Goal: Task Accomplishment & Management: Complete application form

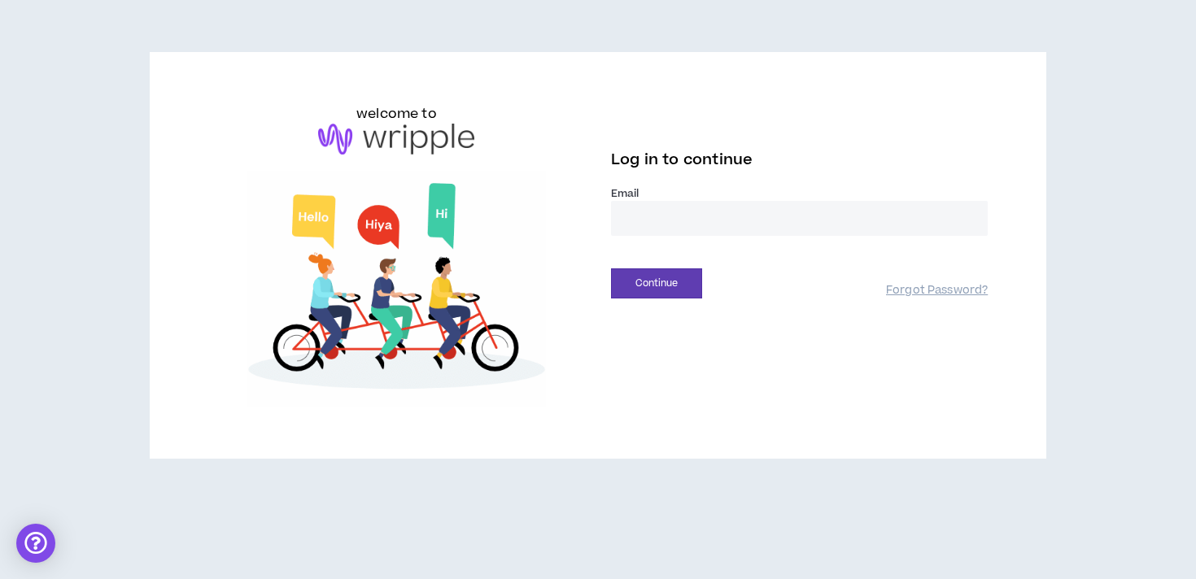
click at [678, 212] on input "email" at bounding box center [799, 218] width 377 height 35
type input "**********"
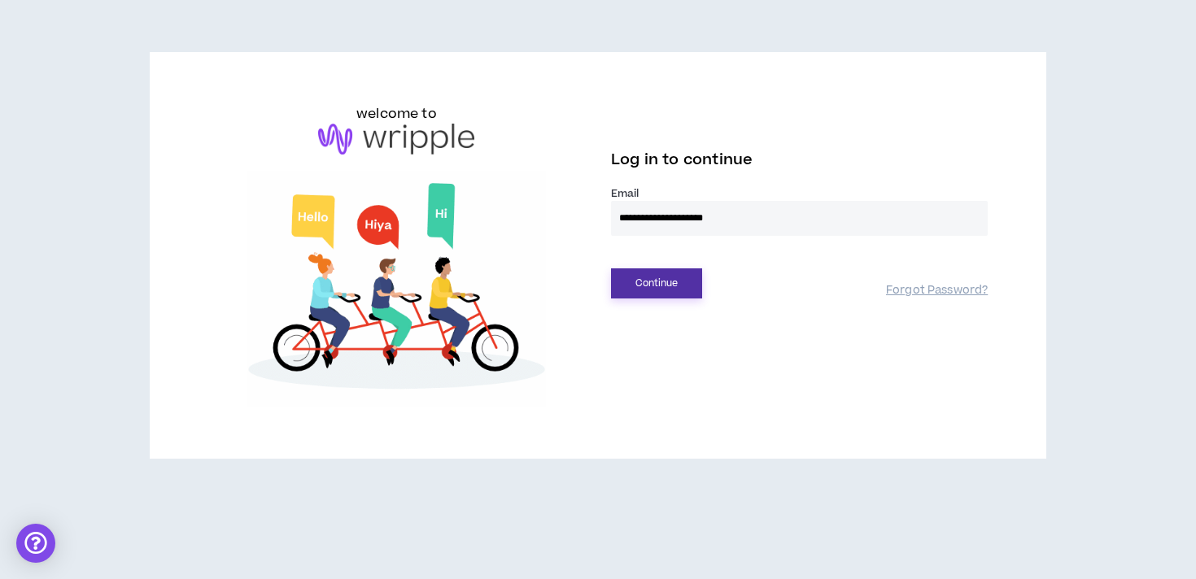
click at [678, 286] on button "Continue" at bounding box center [656, 283] width 91 height 30
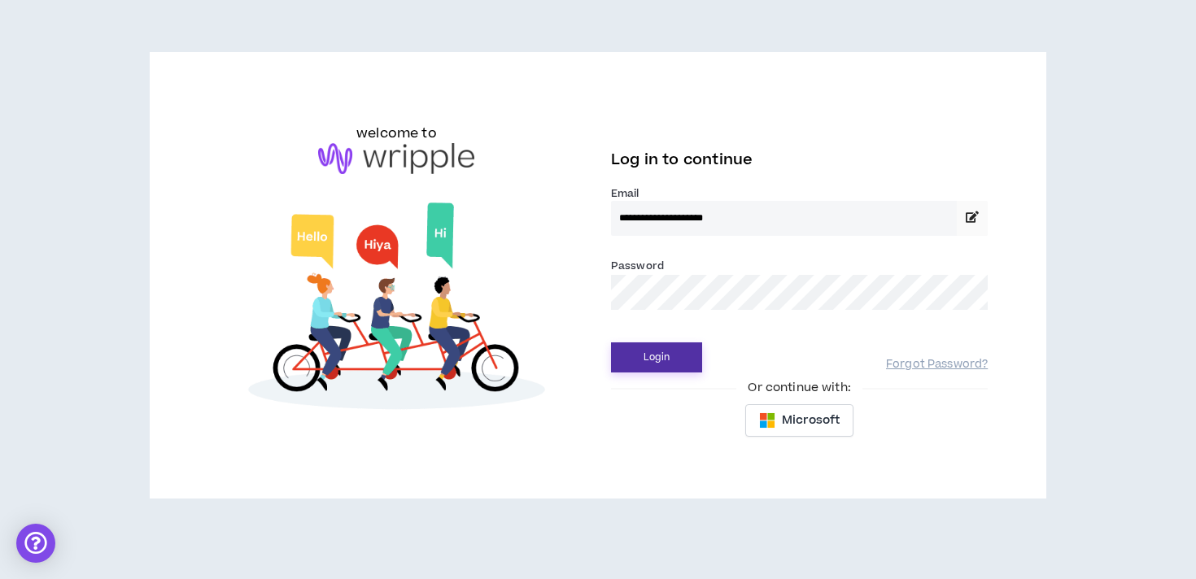
click at [611, 342] on button "Login" at bounding box center [656, 357] width 91 height 30
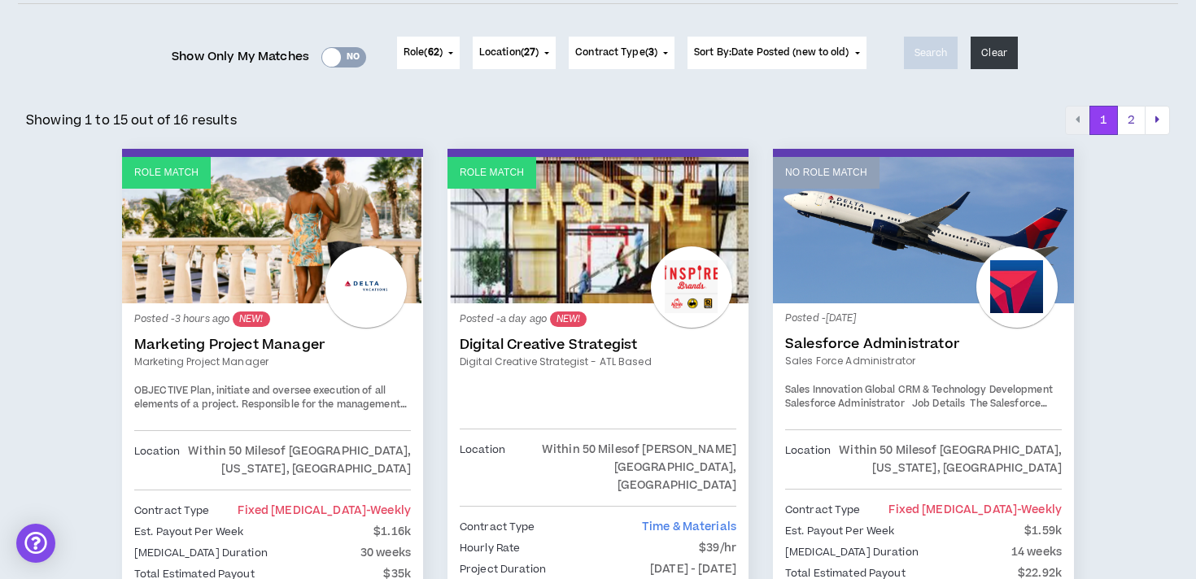
scroll to position [194, 0]
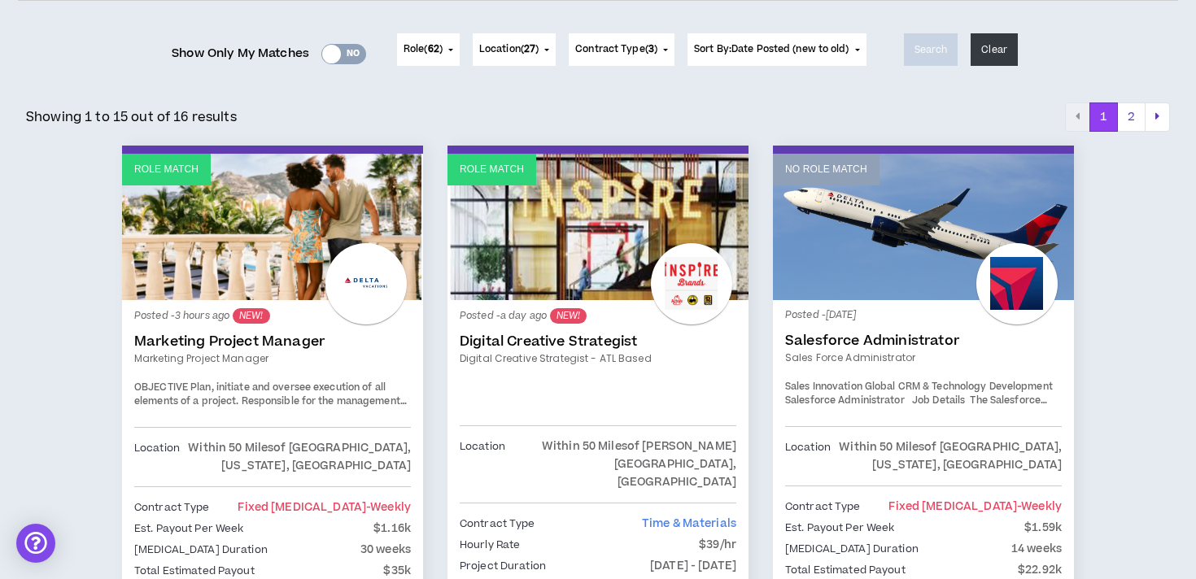
click at [588, 210] on link "Role Match" at bounding box center [597, 227] width 301 height 146
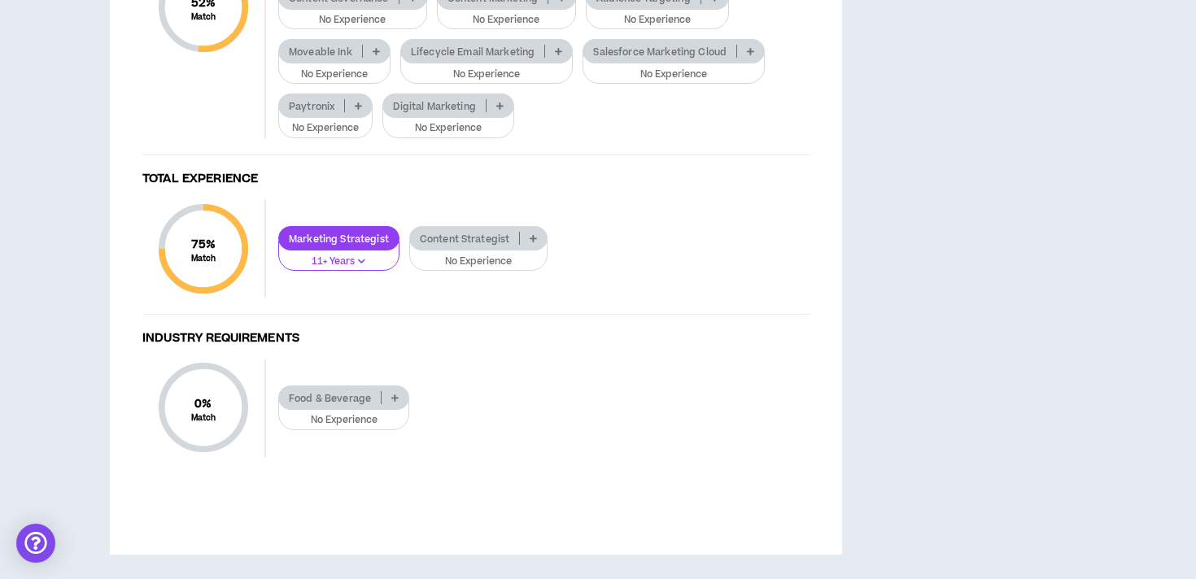
scroll to position [2142, 0]
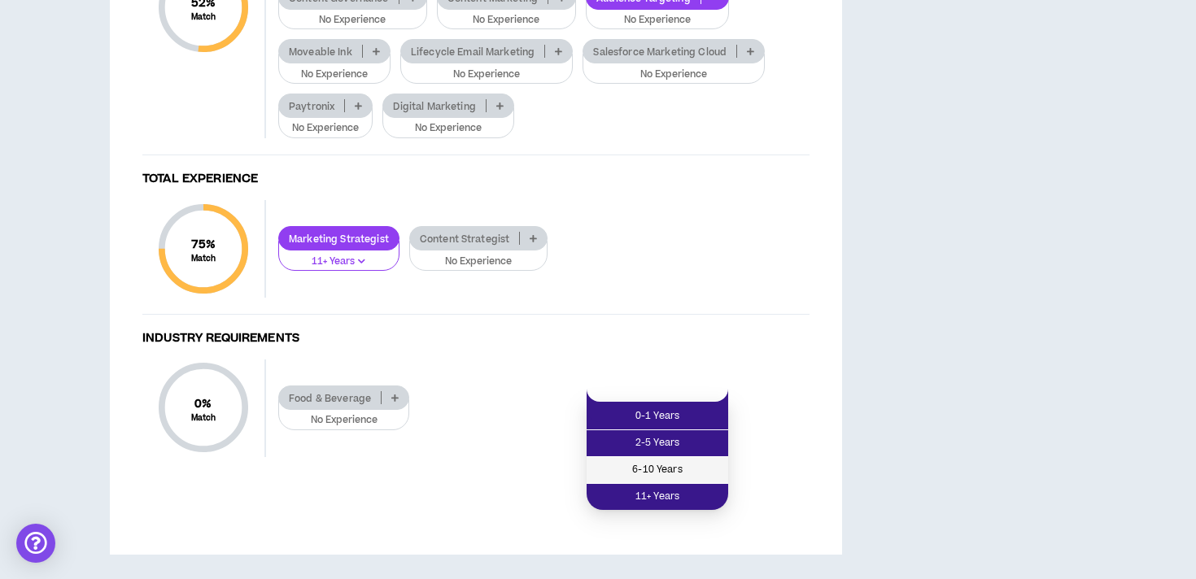
click at [683, 461] on span "6-10 Years" at bounding box center [657, 470] width 122 height 18
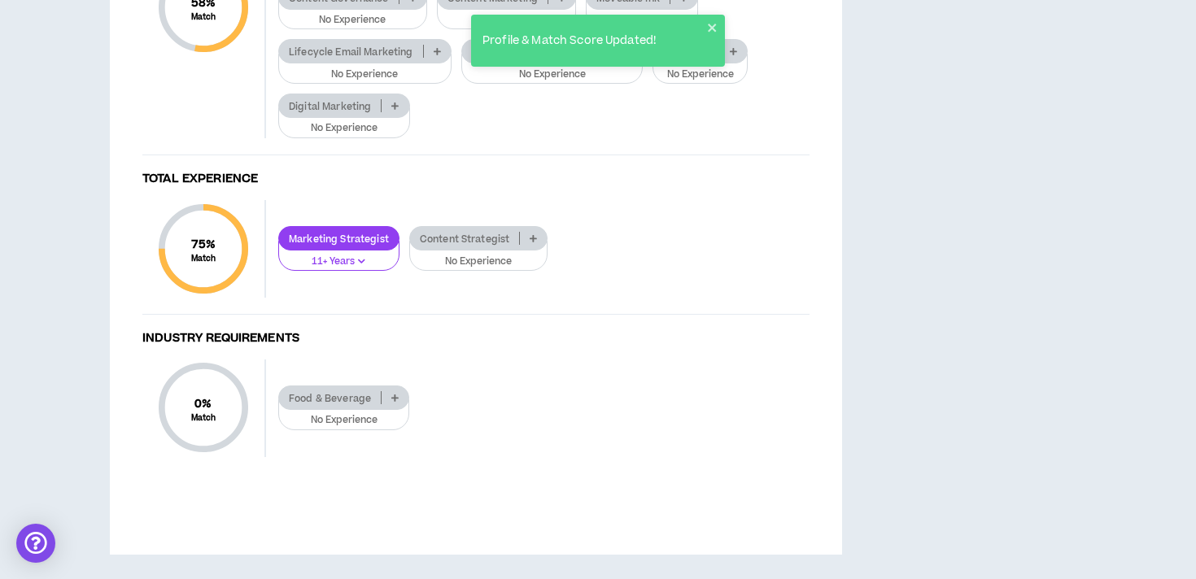
click at [435, 55] on icon at bounding box center [437, 51] width 7 height 8
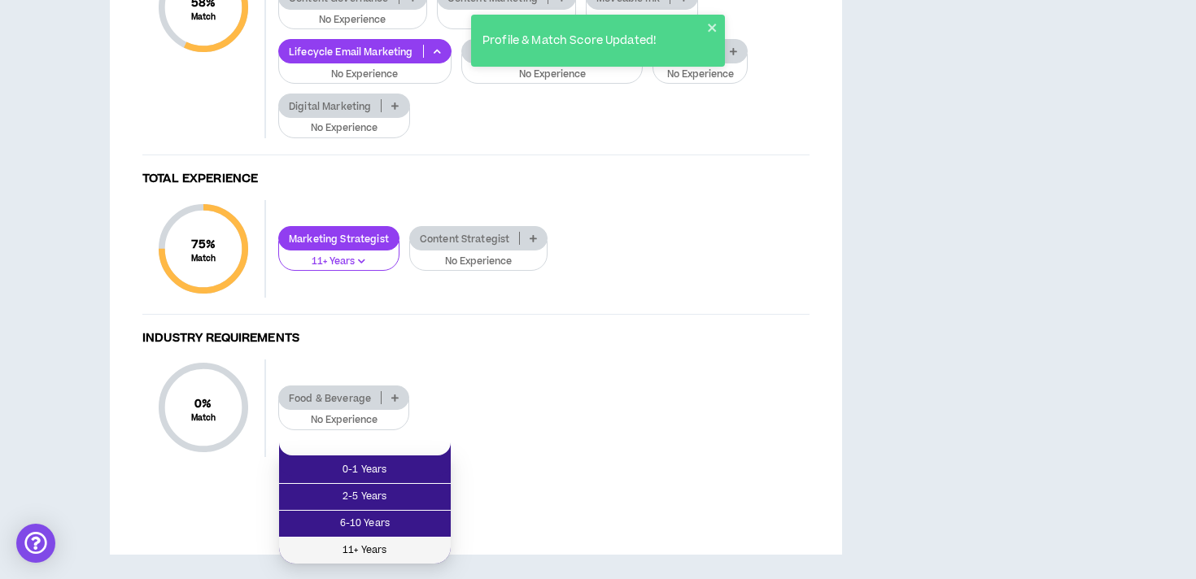
click at [411, 542] on span "11+ Years" at bounding box center [365, 551] width 152 height 18
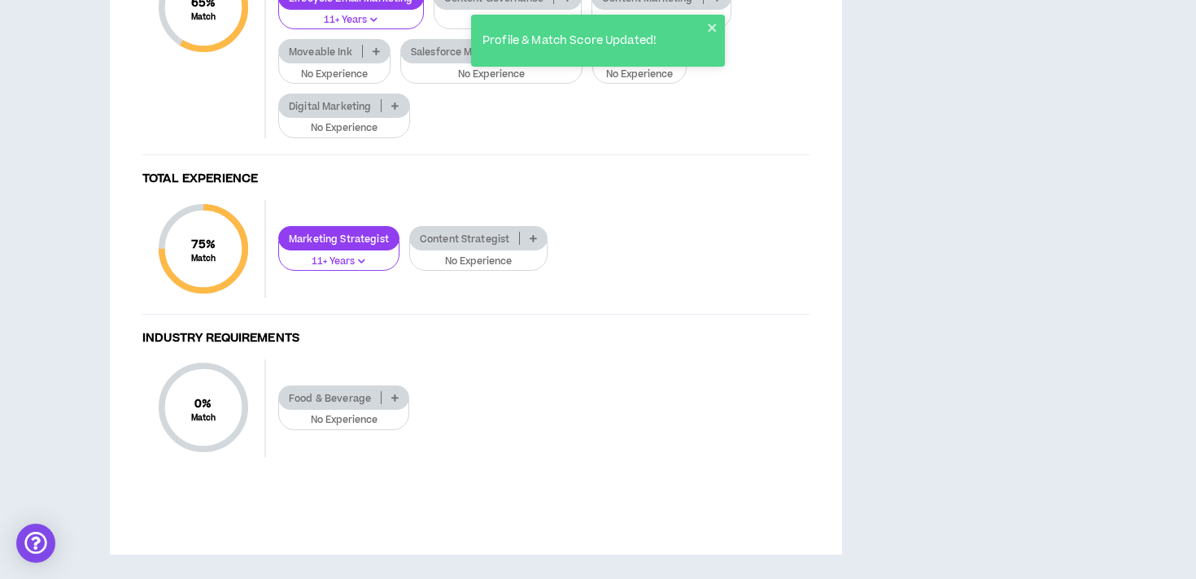
click at [395, 110] on icon at bounding box center [394, 106] width 7 height 8
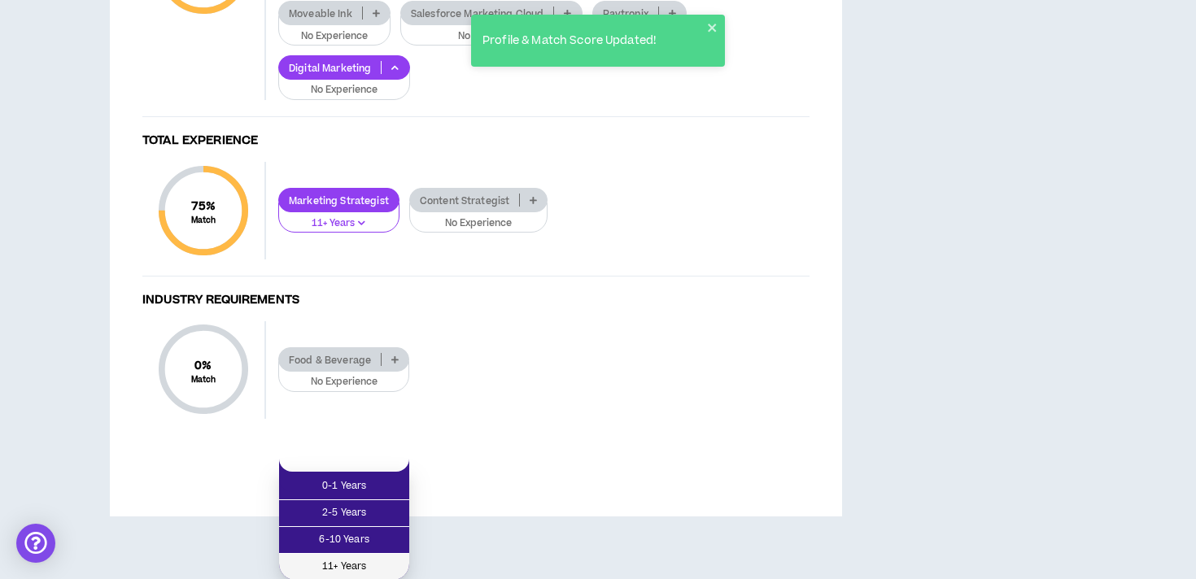
click at [369, 555] on li "11+ Years" at bounding box center [344, 567] width 130 height 26
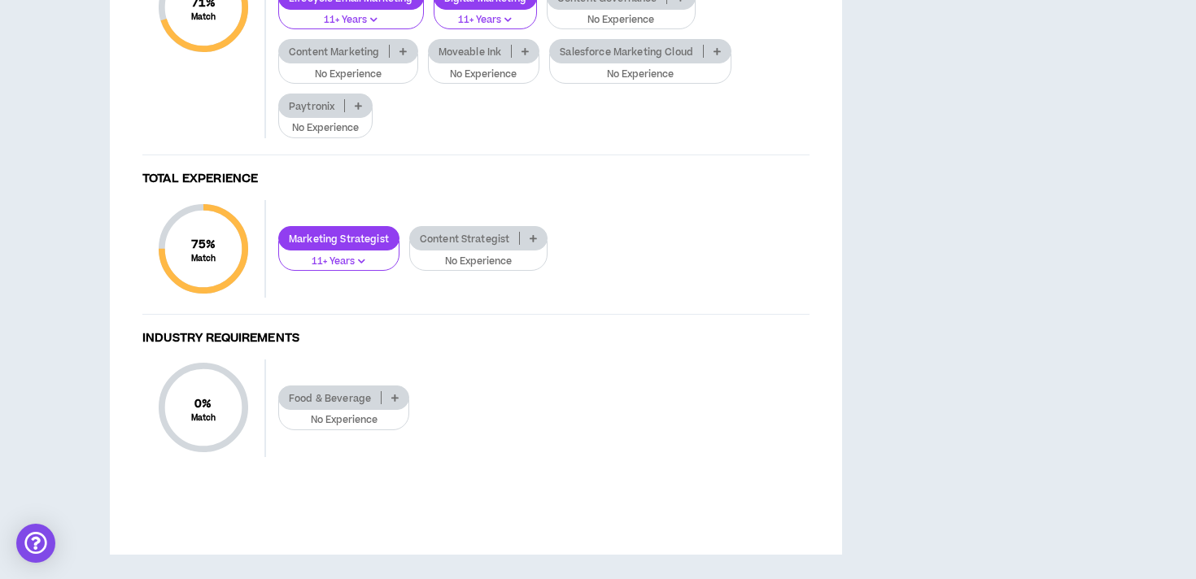
click at [408, 58] on p at bounding box center [403, 51] width 27 height 13
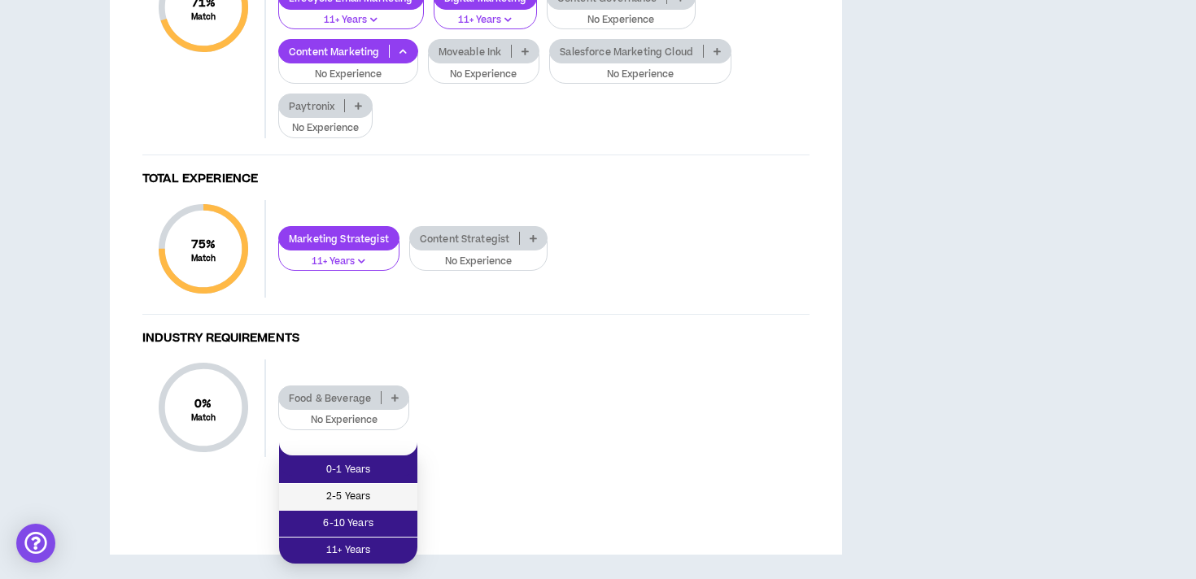
click at [386, 488] on span "2-5 Years" at bounding box center [348, 497] width 119 height 18
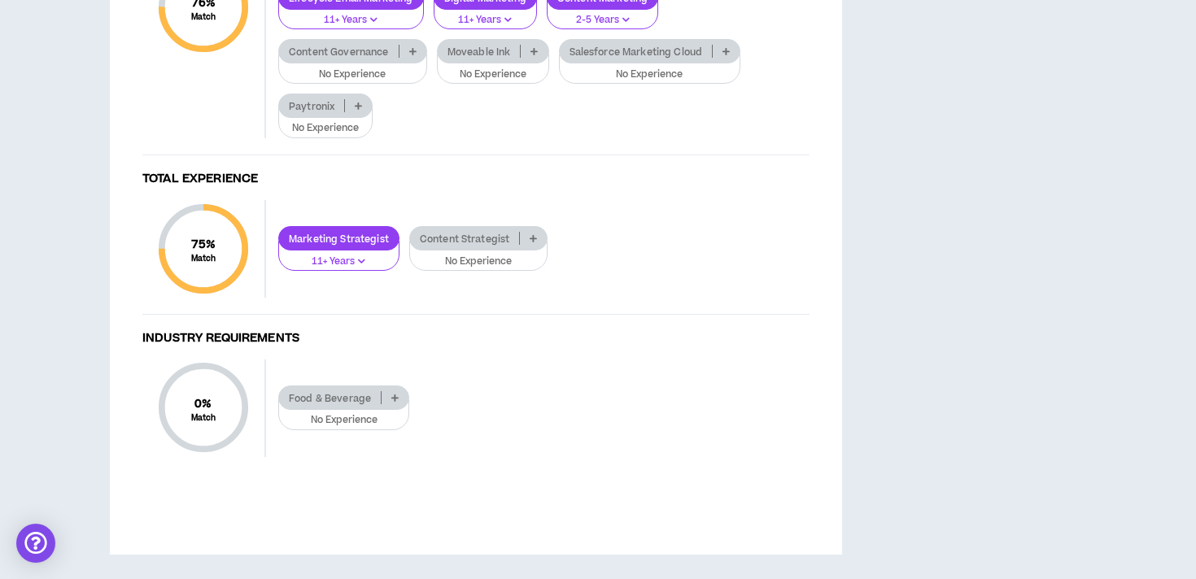
scroll to position [2464, 0]
click at [388, 404] on p at bounding box center [395, 397] width 27 height 13
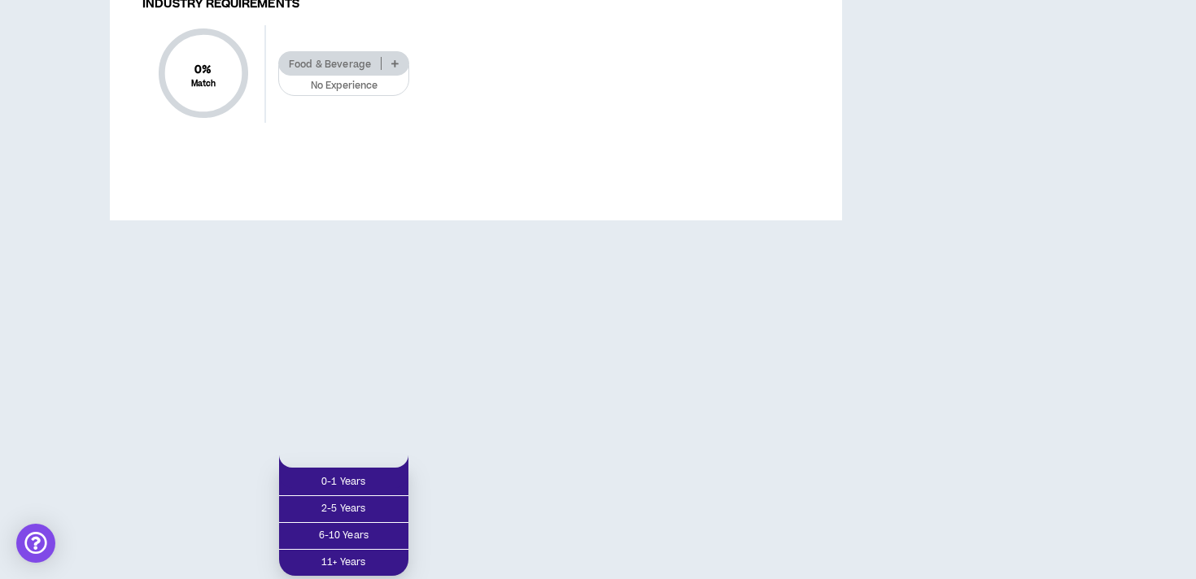
click at [496, 96] on div "Food & Beverage No Experience" at bounding box center [537, 73] width 543 height 45
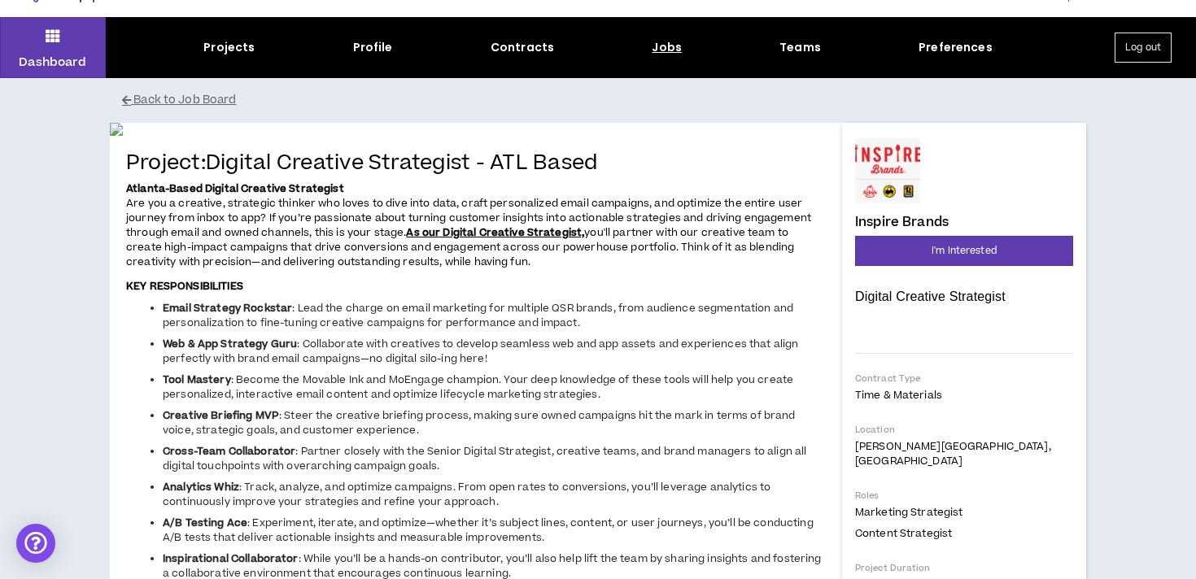
scroll to position [0, 0]
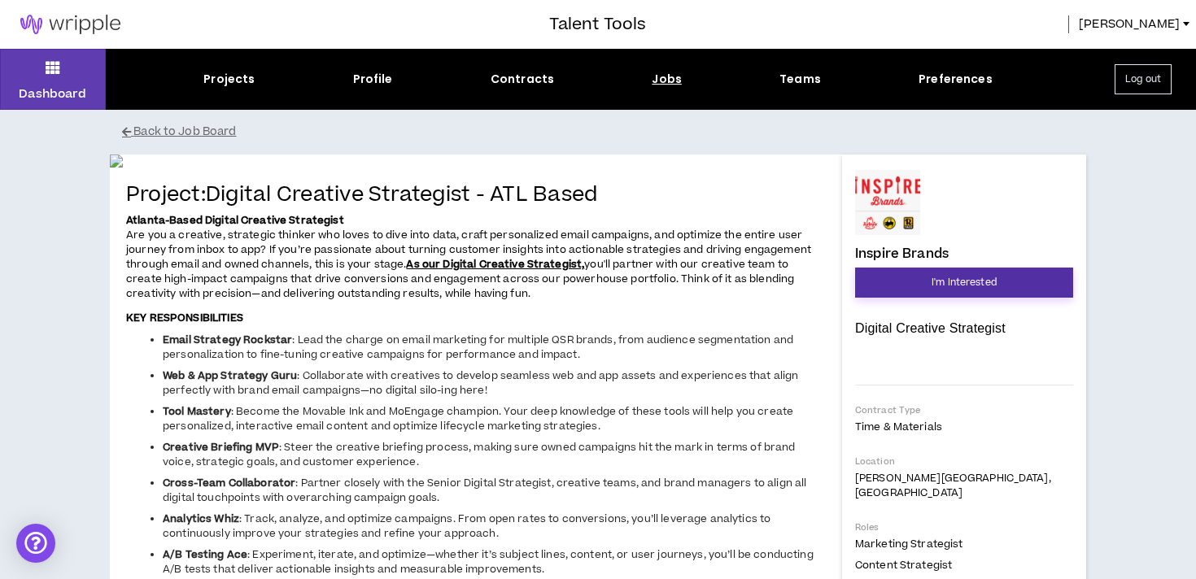
click at [950, 281] on span "I'm Interested" at bounding box center [963, 282] width 65 height 15
